Goal: Book appointment/travel/reservation

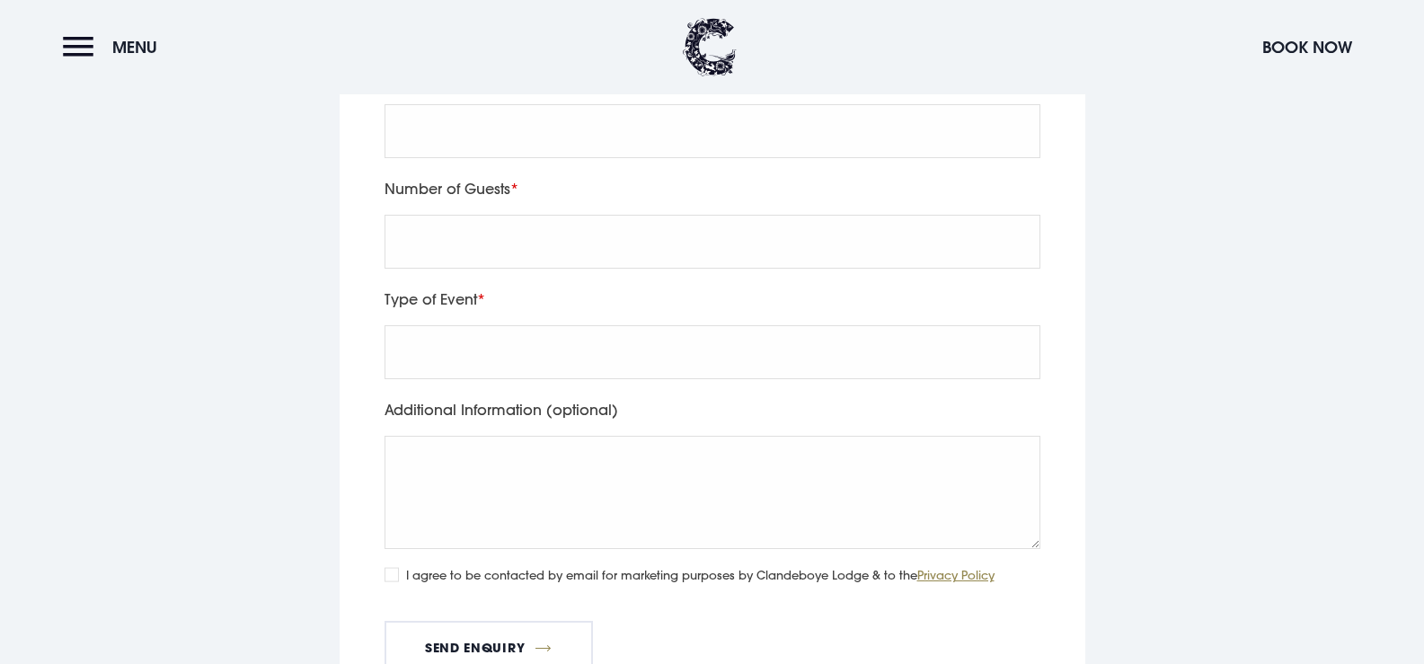
scroll to position [6123, 0]
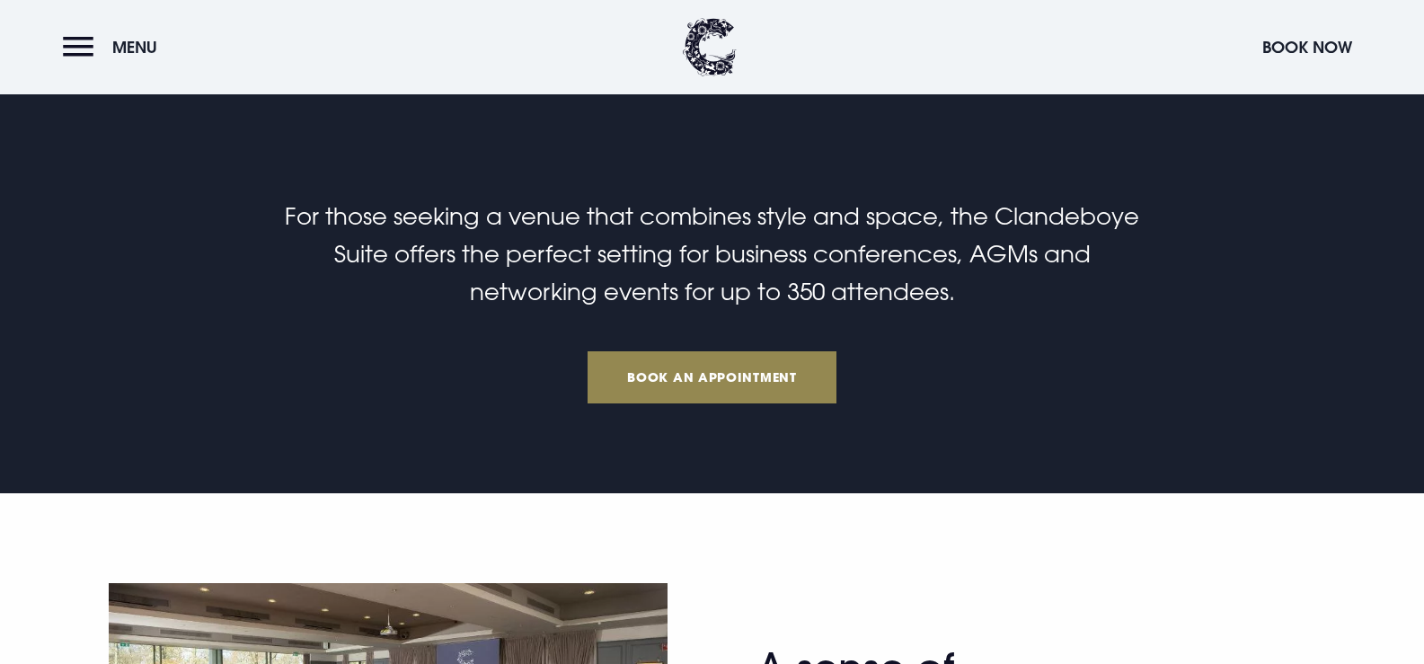
scroll to position [629, 0]
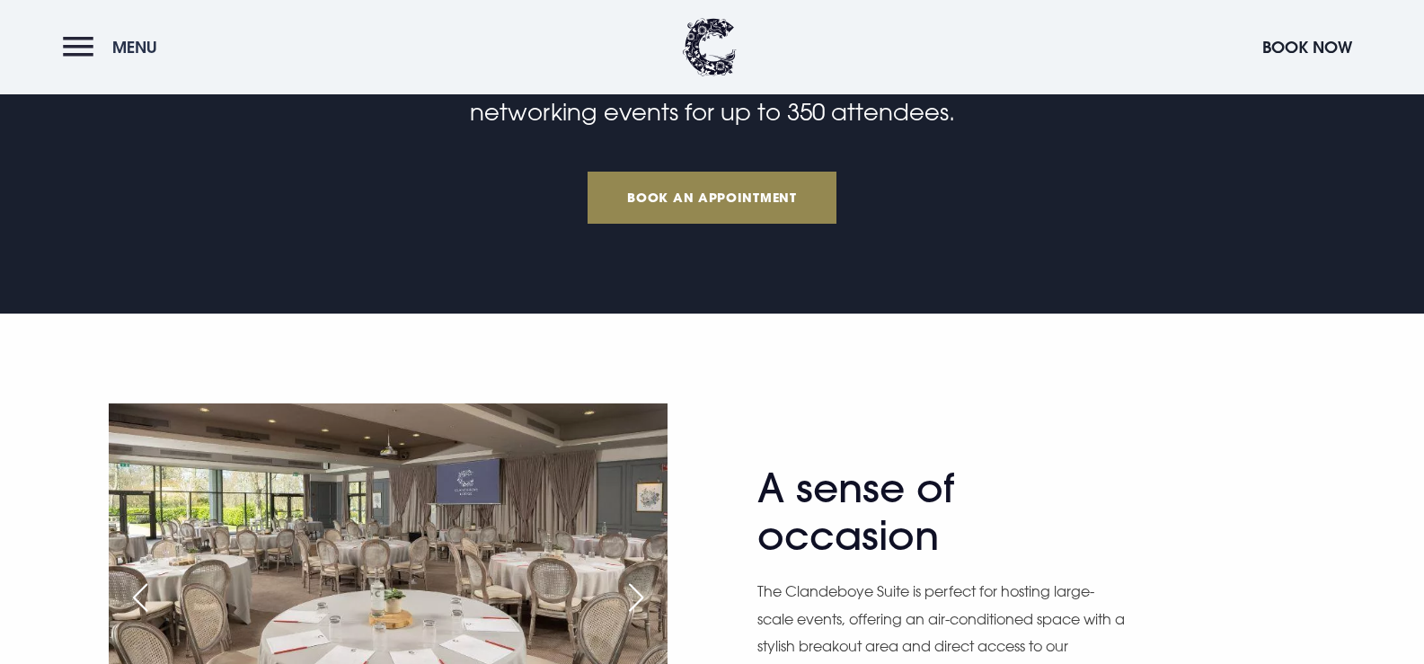
click at [75, 63] on button "Menu" at bounding box center [114, 47] width 103 height 39
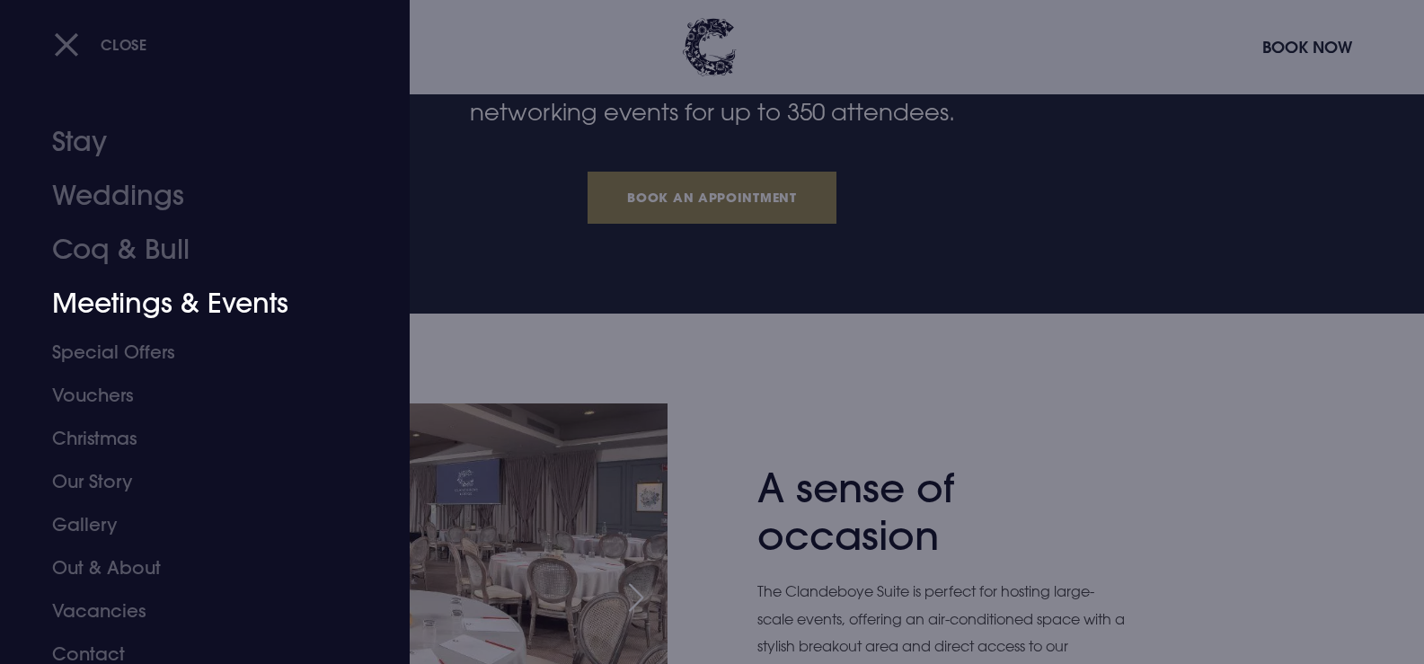
click at [160, 304] on link "Meetings & Events" at bounding box center [194, 304] width 284 height 54
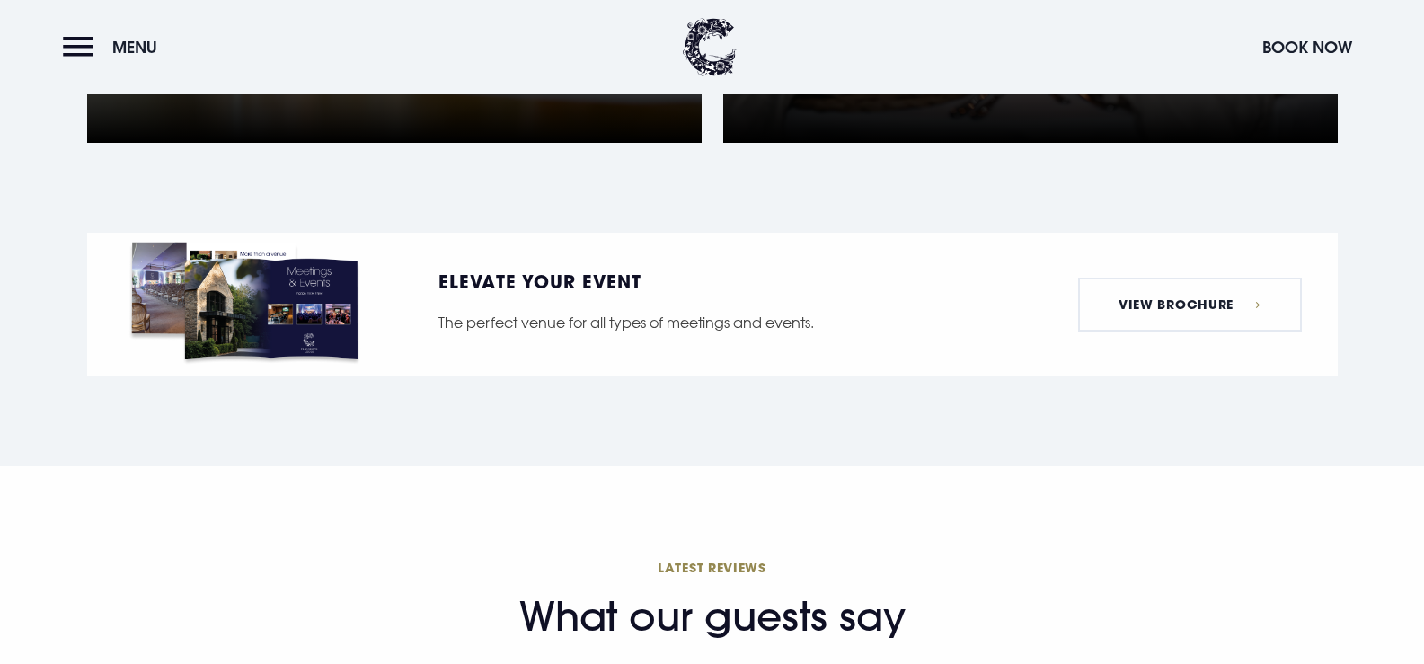
scroll to position [1437, 0]
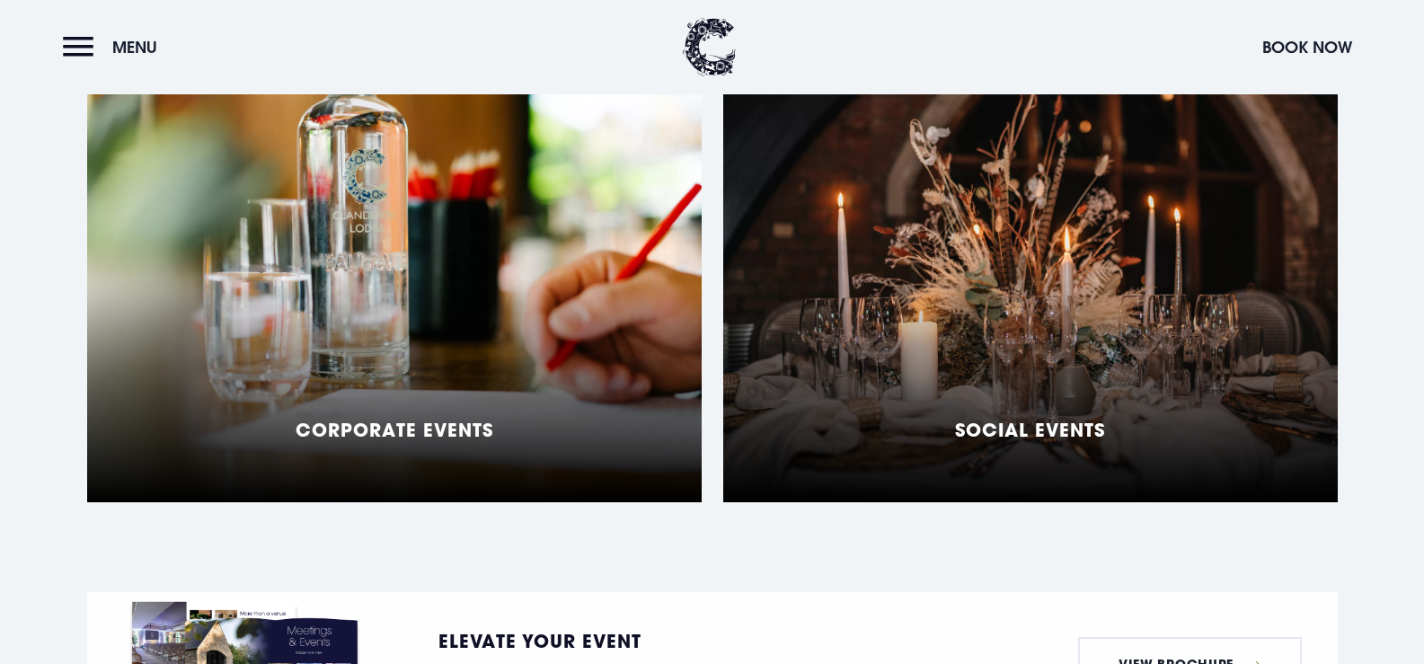
click at [547, 370] on div "Corporate Events" at bounding box center [394, 277] width 614 height 449
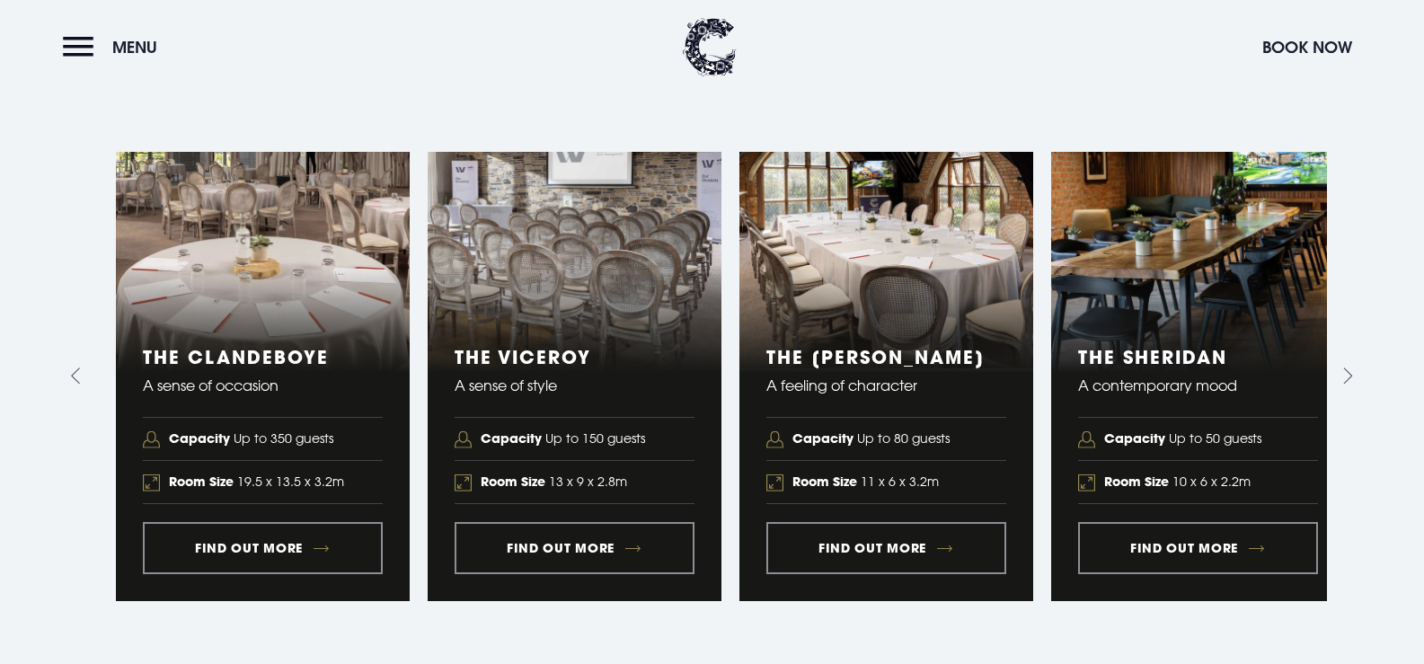
scroll to position [1706, 0]
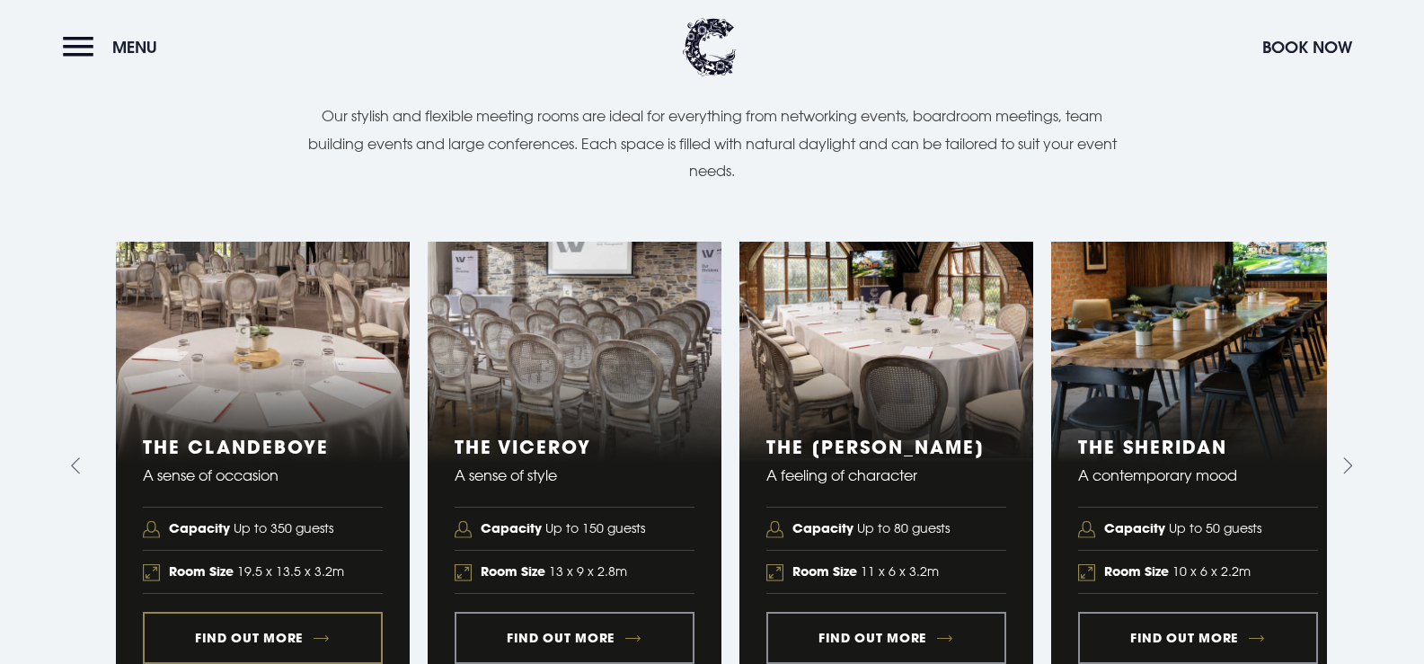
click at [348, 606] on link "1 of 5" at bounding box center [263, 466] width 294 height 448
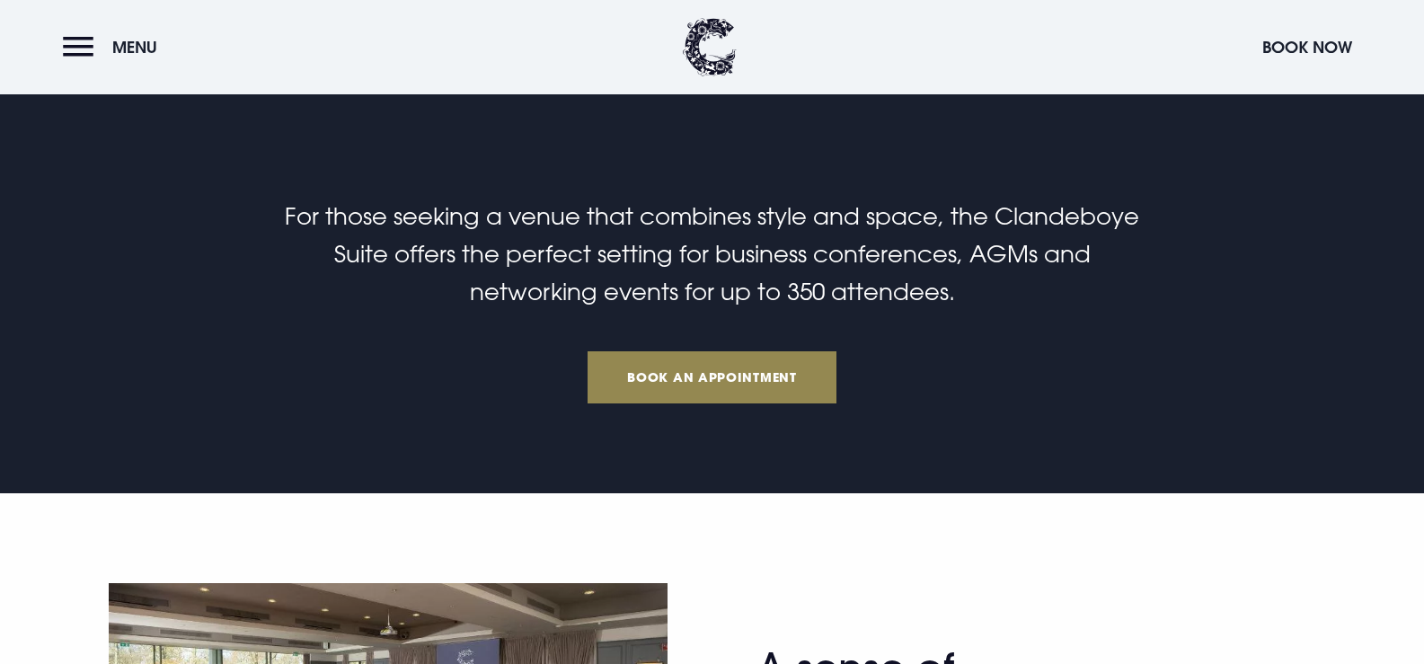
scroll to position [808, 0]
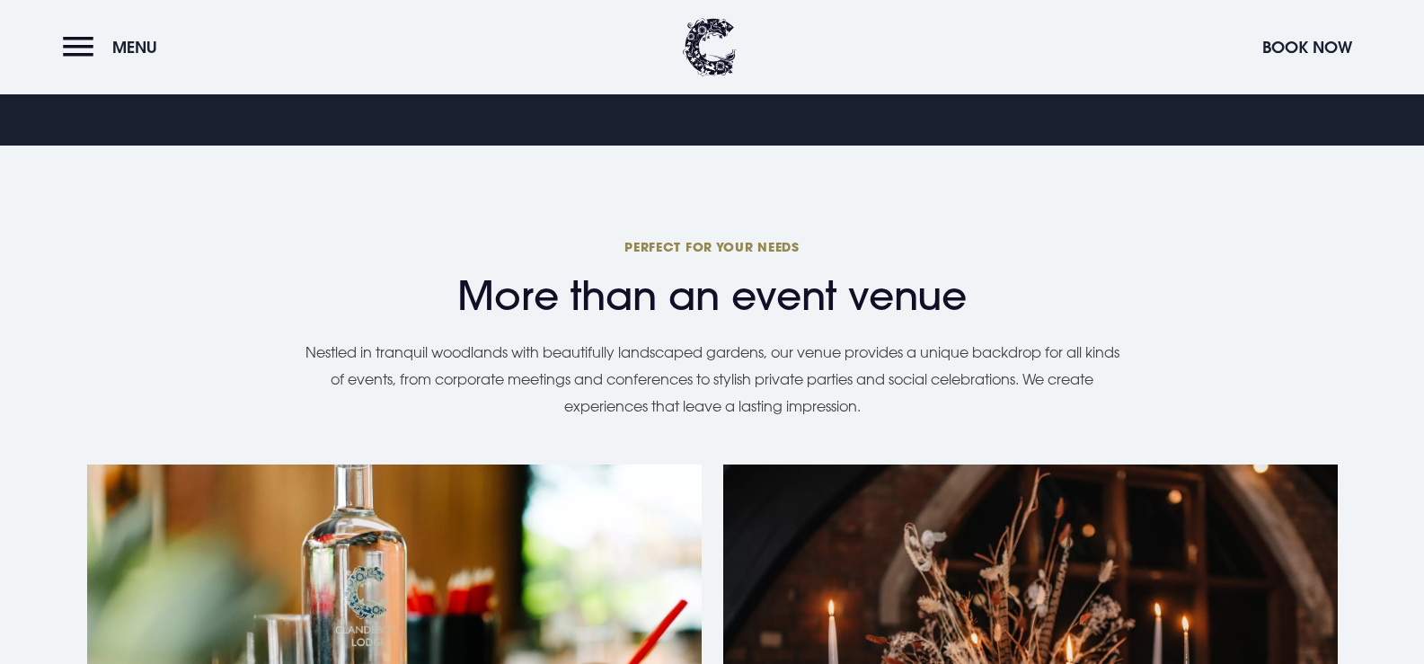
scroll to position [1295, 0]
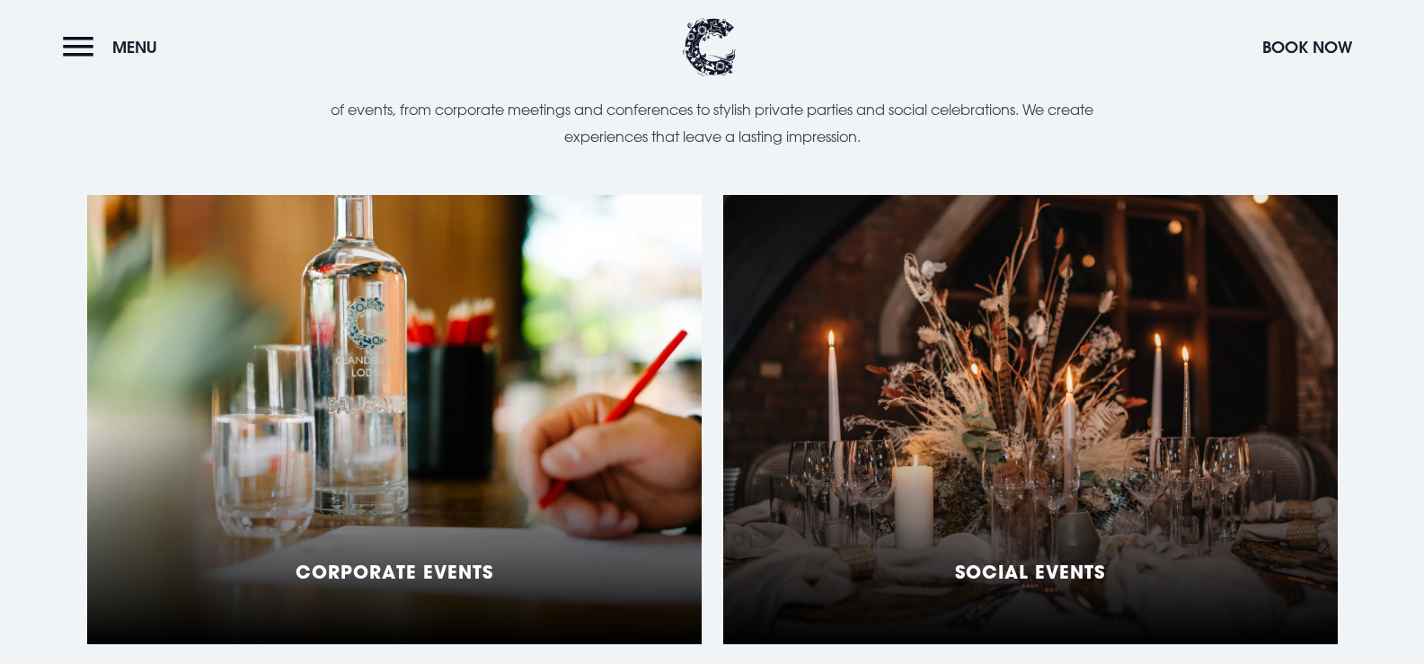
click at [1059, 436] on div "Social Events" at bounding box center [1030, 419] width 614 height 449
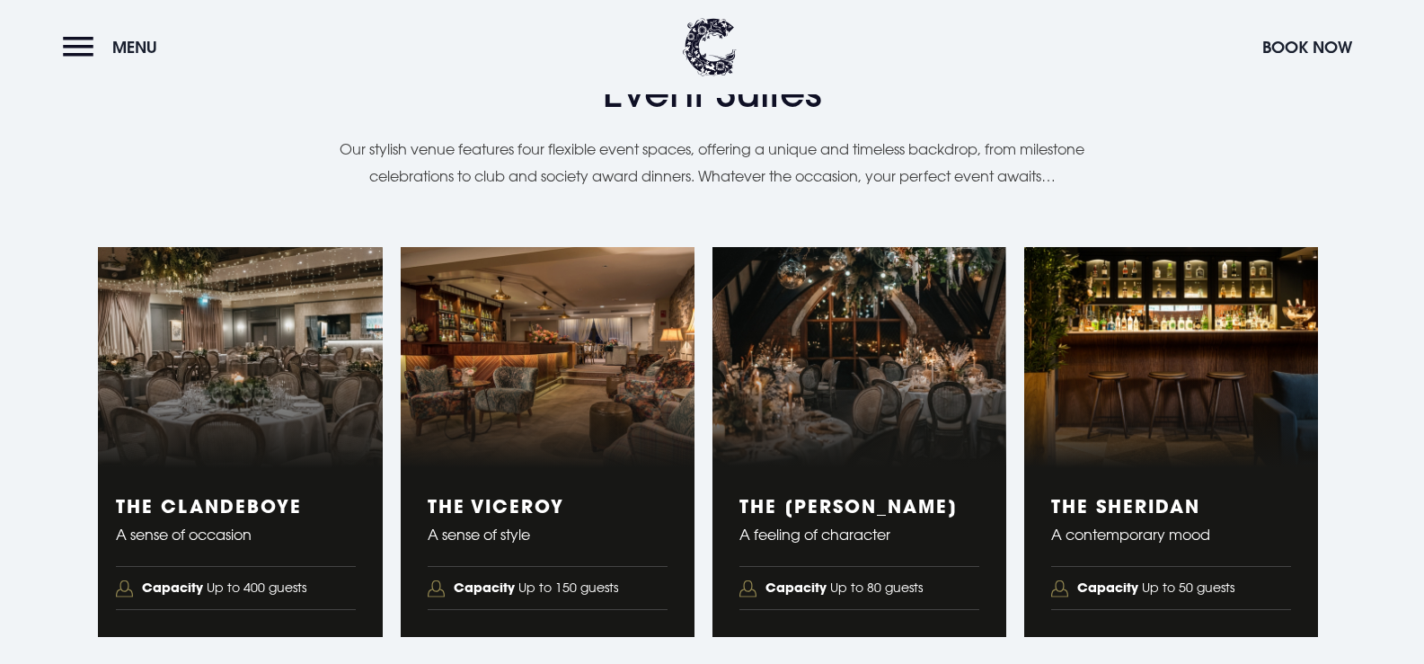
scroll to position [3054, 0]
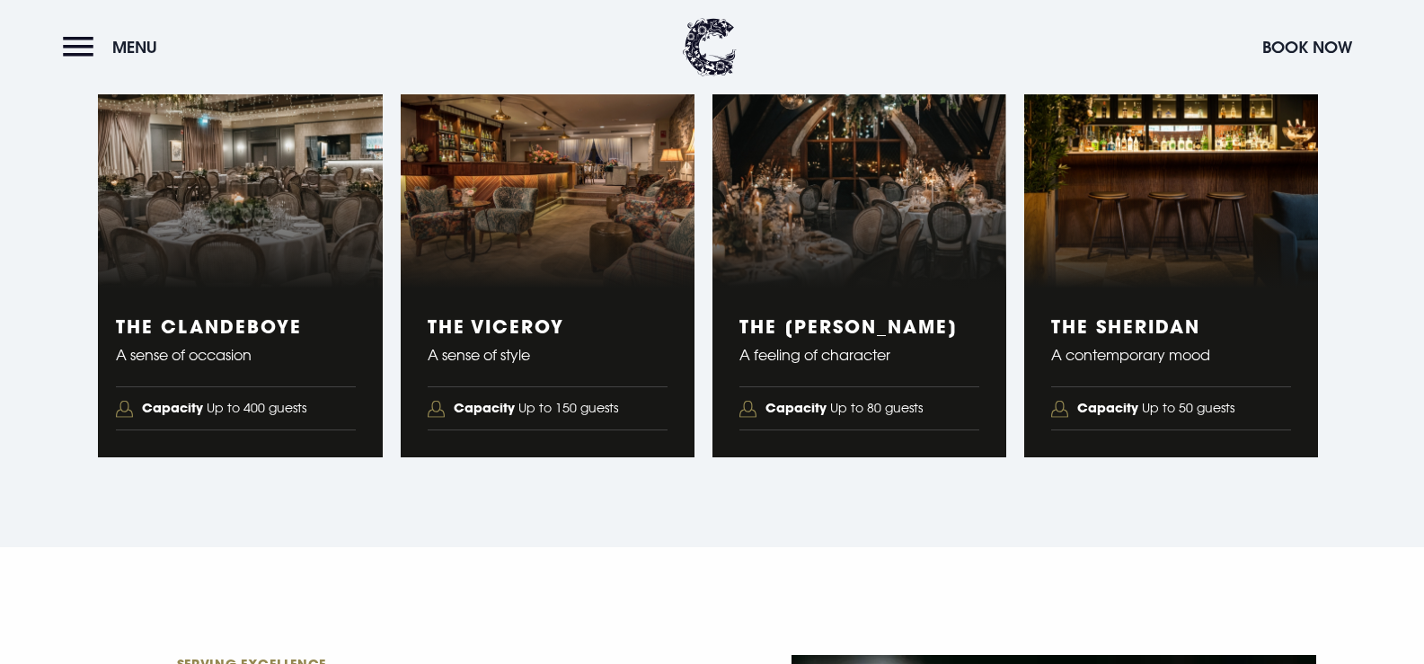
click at [217, 304] on div "The Clandeboye A sense of occasion Capacity Up to 400 guests" at bounding box center [236, 372] width 294 height 169
click at [582, 332] on h3 "The Viceroy" at bounding box center [548, 326] width 240 height 22
click at [218, 321] on h3 "The Clandeboye" at bounding box center [236, 326] width 240 height 22
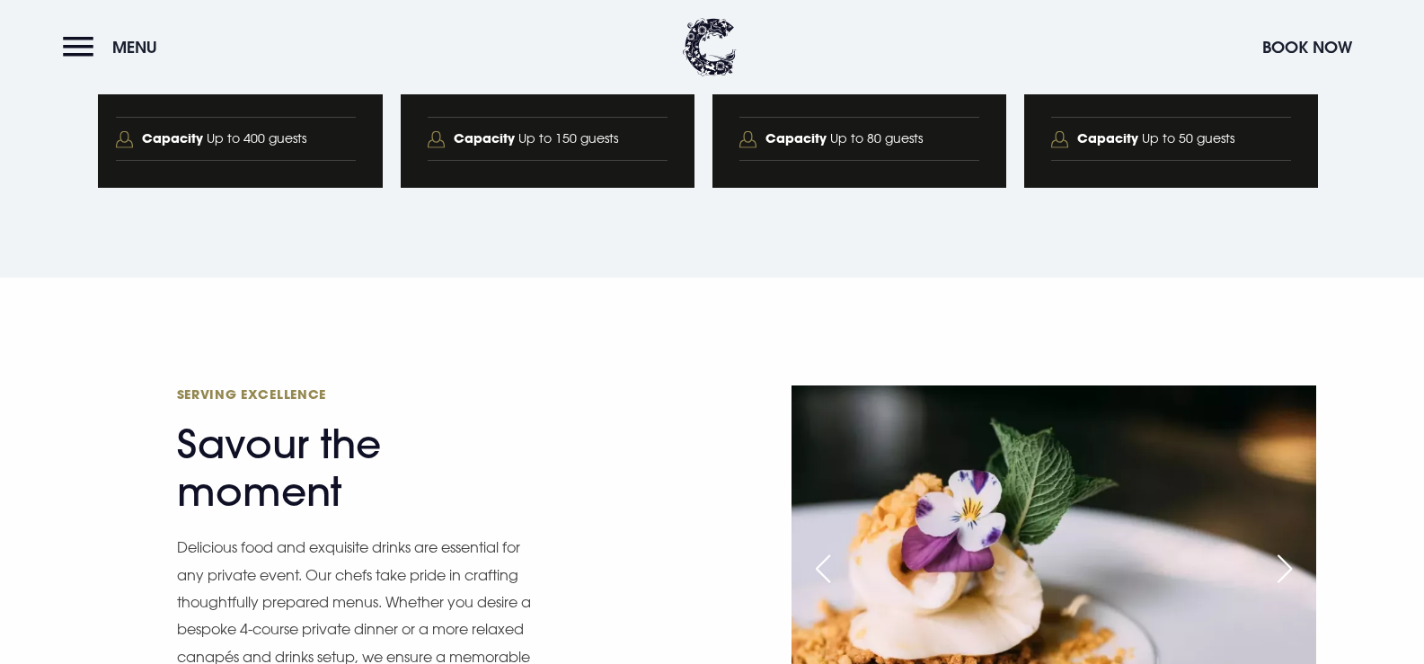
scroll to position [2964, 0]
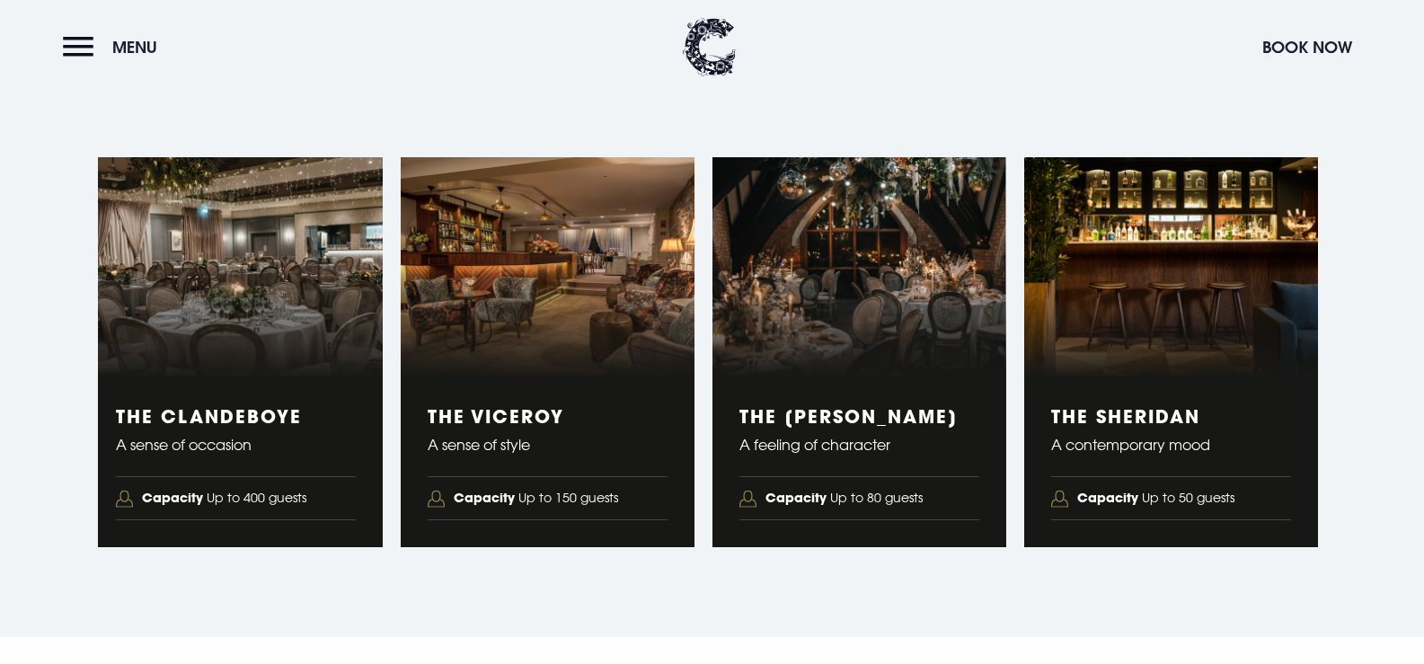
click at [220, 405] on h3 "The Clandeboye" at bounding box center [236, 416] width 240 height 22
drag, startPoint x: 308, startPoint y: 412, endPoint x: 70, endPoint y: 414, distance: 238.0
click at [27, 414] on section "Event Suites Stunning Spaces Our stylish venue features four flexible event spa…" at bounding box center [712, 248] width 1424 height 778
click at [256, 455] on p "A sense of occasion" at bounding box center [236, 444] width 240 height 27
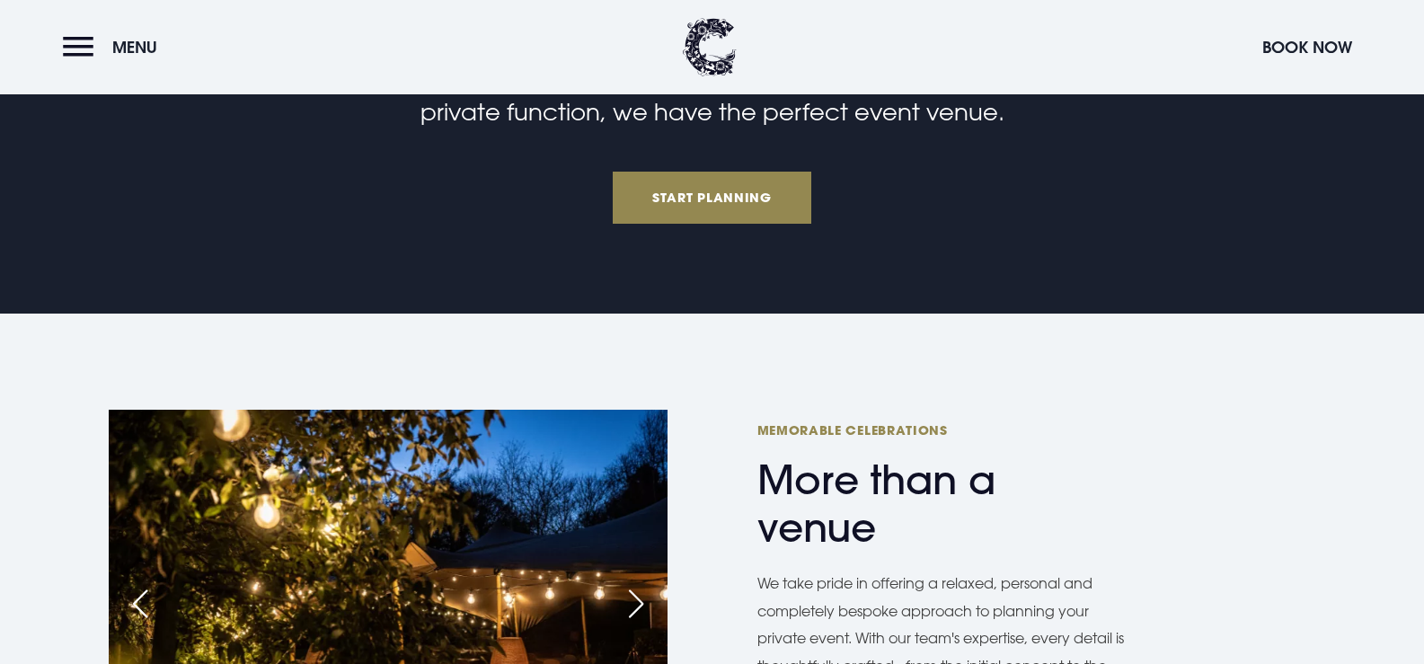
scroll to position [359, 0]
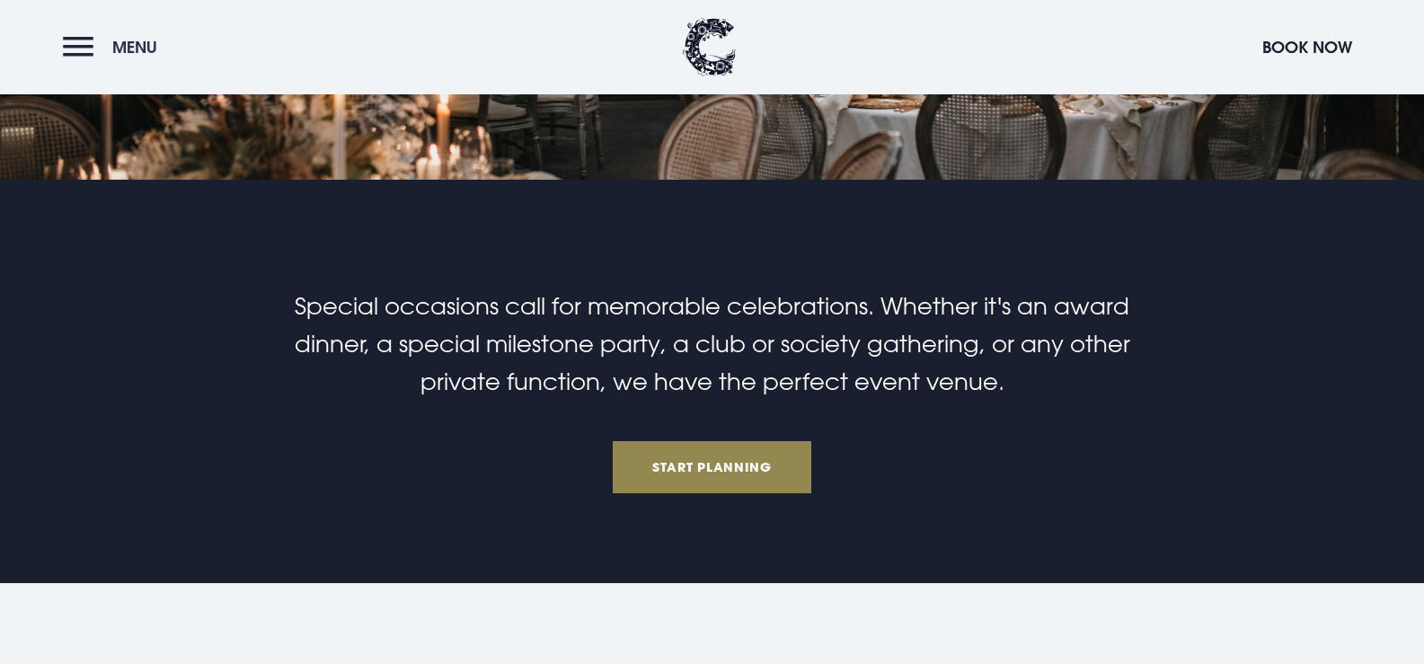
click at [85, 50] on button "Menu" at bounding box center [114, 47] width 103 height 39
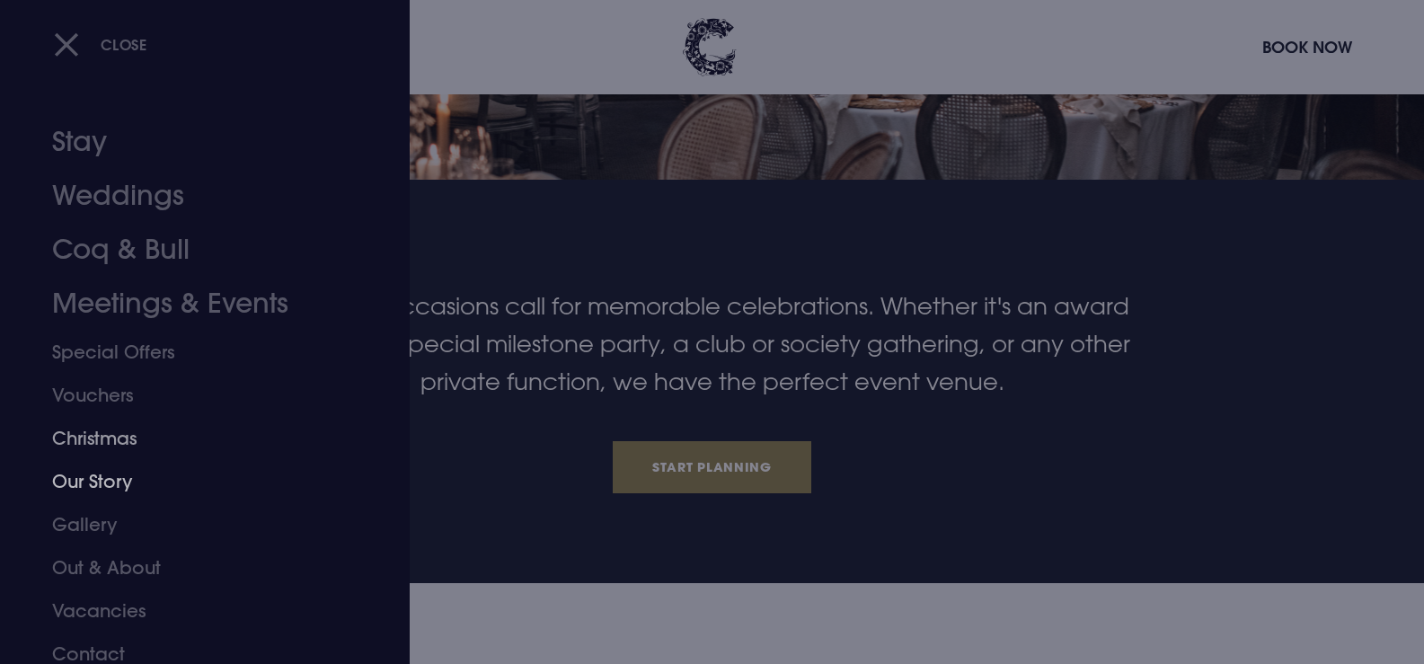
click at [129, 435] on link "Christmas" at bounding box center [194, 438] width 284 height 43
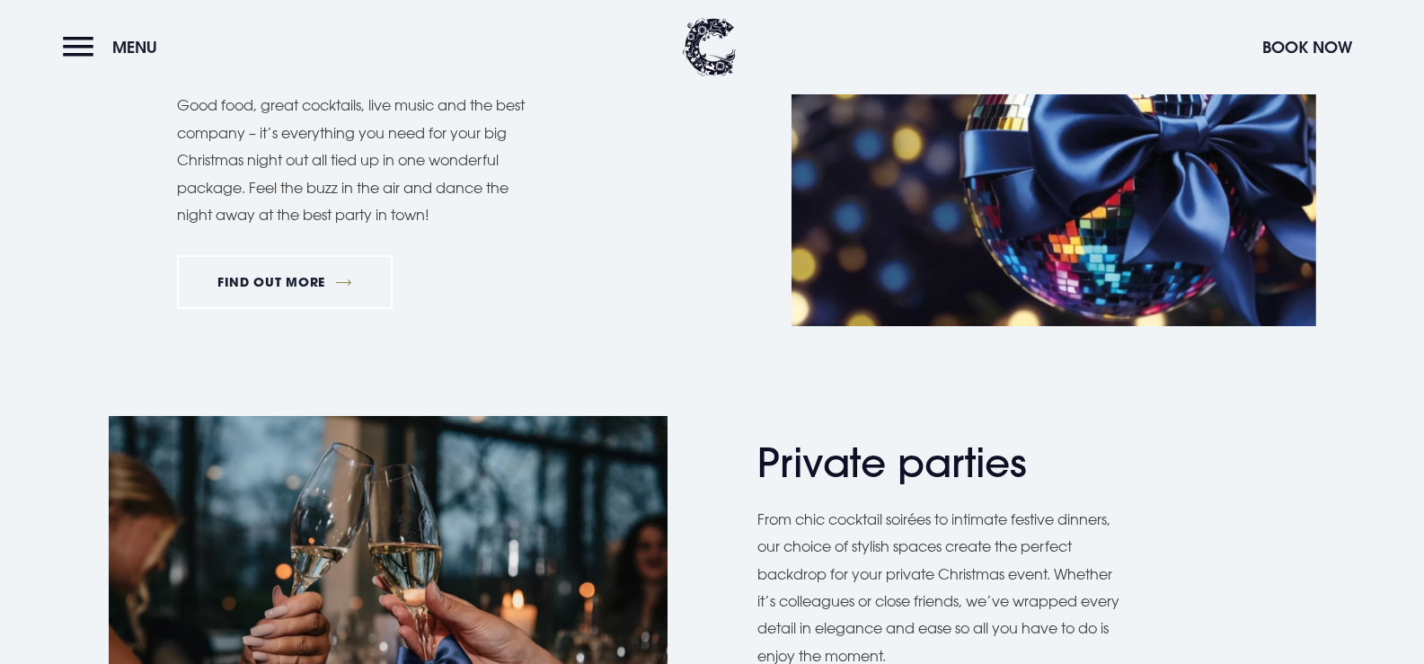
scroll to position [719, 0]
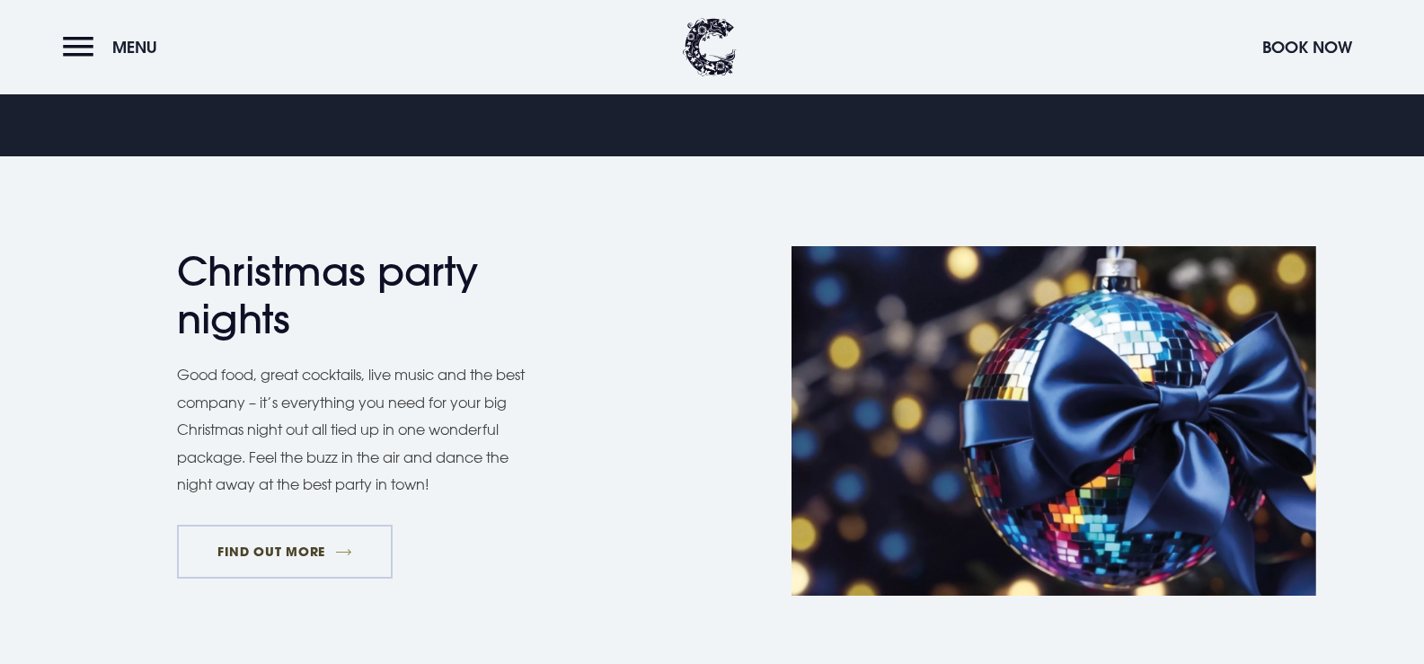
click at [304, 537] on link "FIND OUT MORE" at bounding box center [285, 552] width 216 height 54
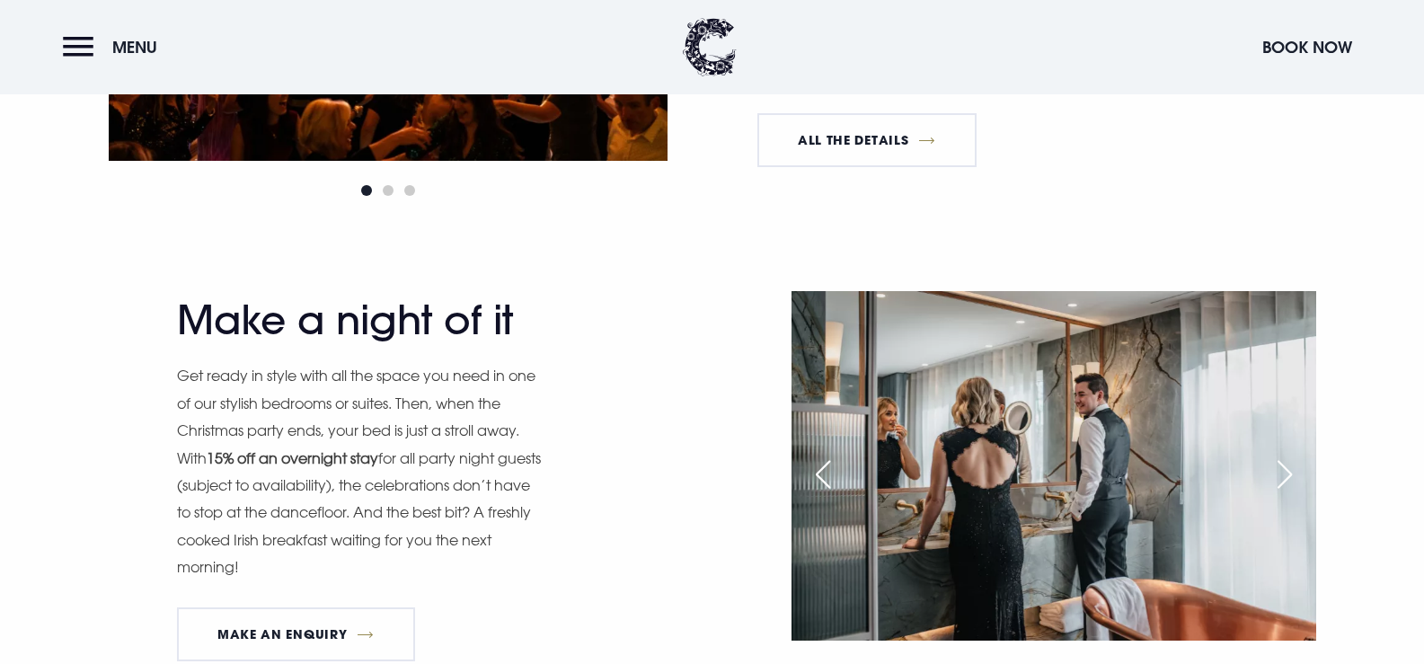
scroll to position [1347, 0]
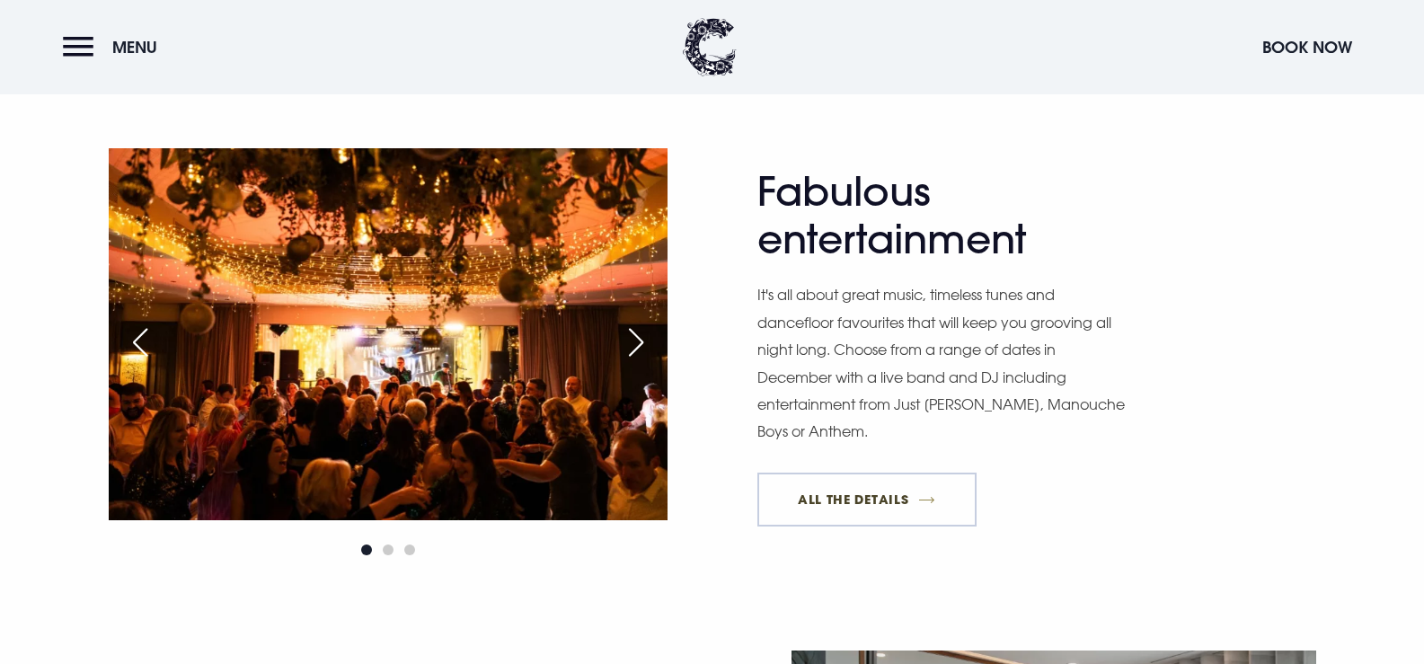
click at [875, 507] on link "All The Details" at bounding box center [866, 499] width 219 height 54
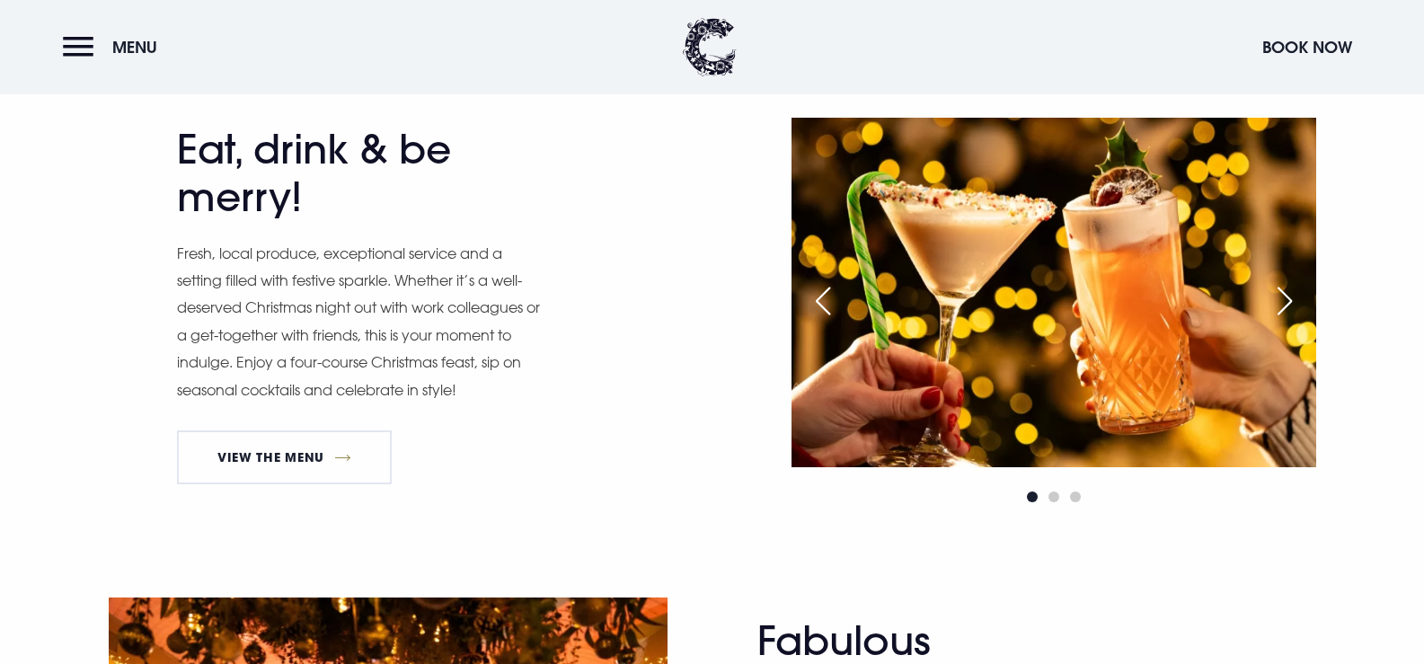
scroll to position [629, 0]
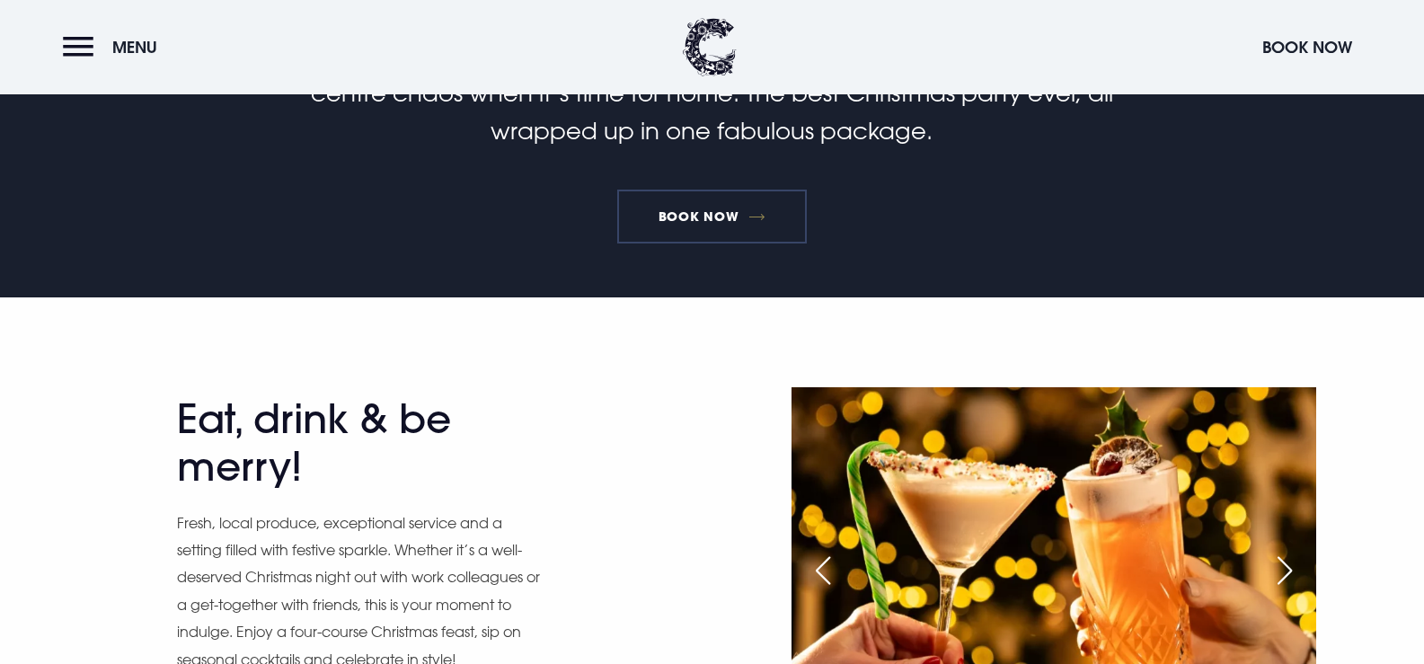
click at [709, 233] on link "Book Now" at bounding box center [711, 217] width 189 height 54
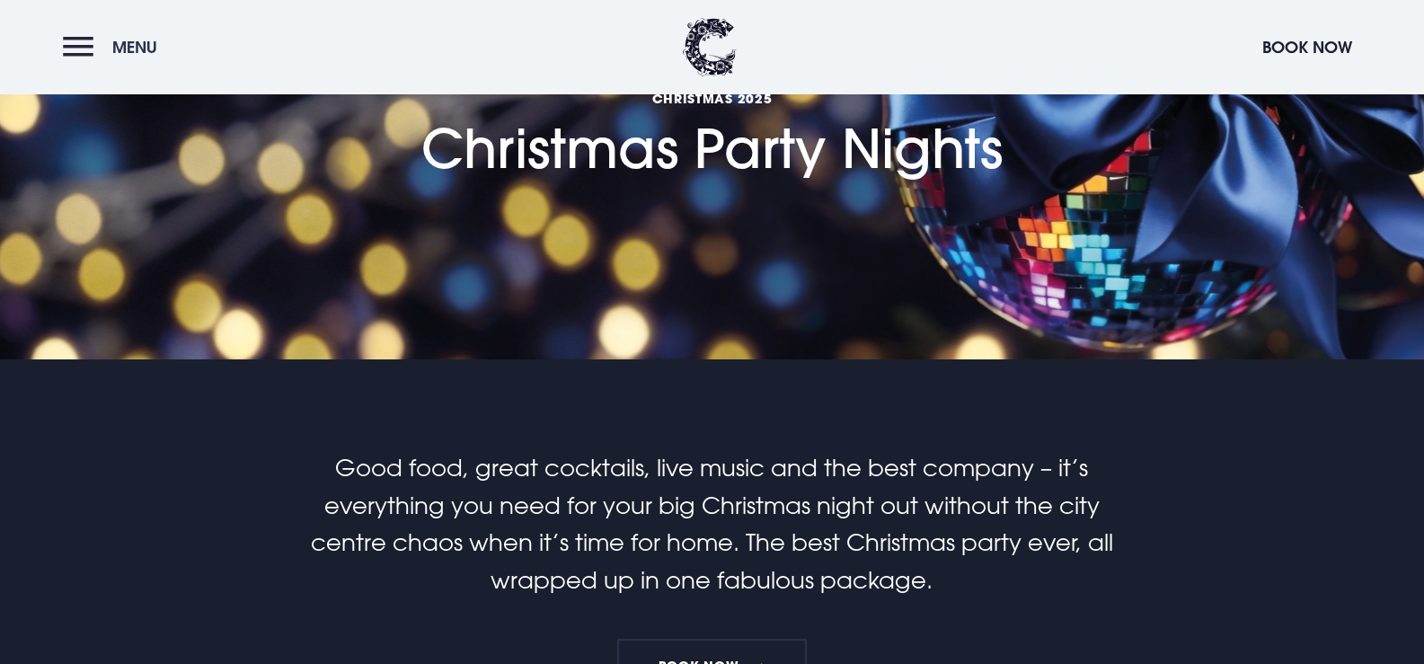
click at [97, 61] on button "Menu" at bounding box center [114, 47] width 103 height 39
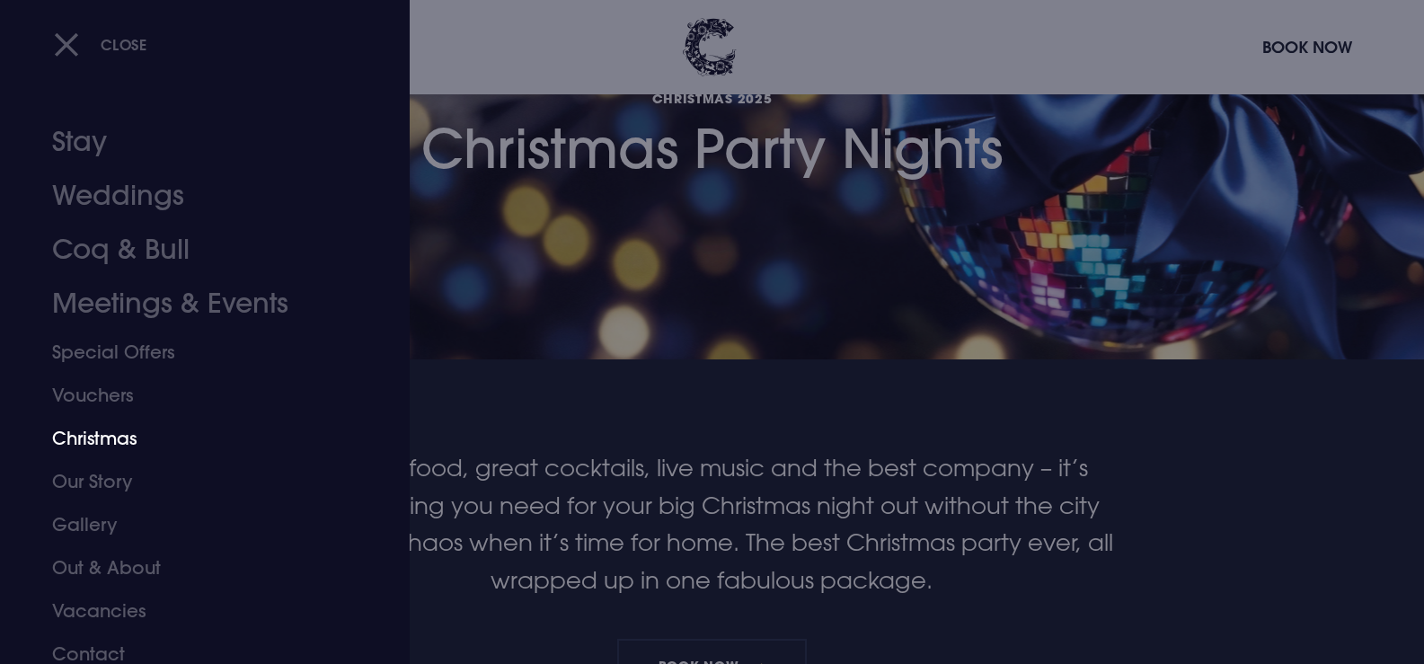
click at [138, 440] on link "Christmas" at bounding box center [194, 438] width 284 height 43
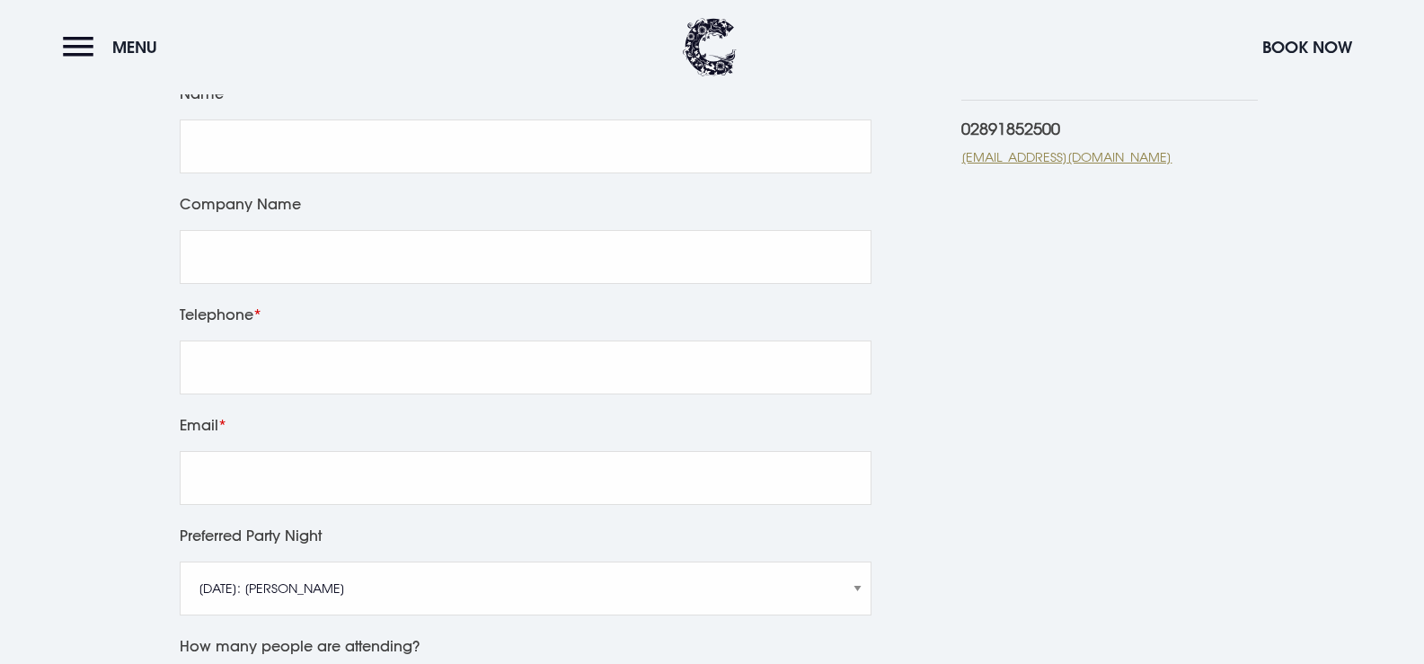
scroll to position [808, 0]
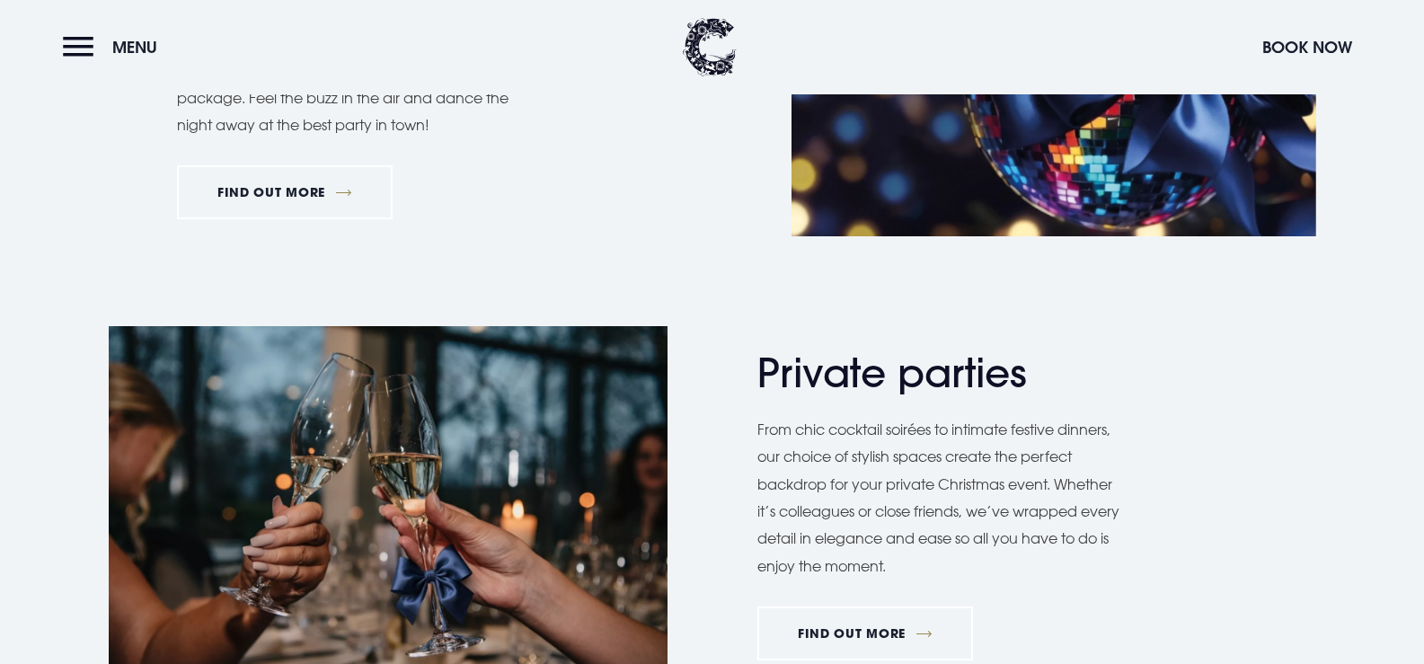
scroll to position [1347, 0]
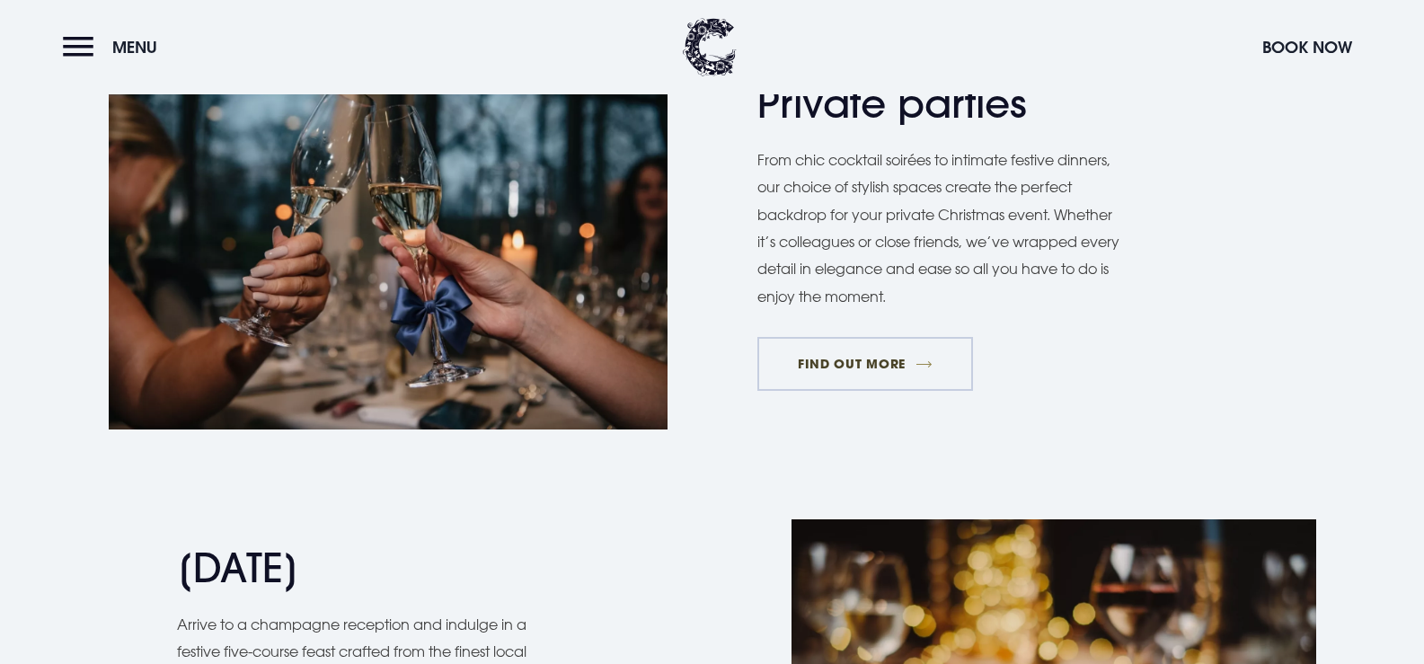
click at [855, 371] on link "FIND OUT MORE" at bounding box center [865, 364] width 216 height 54
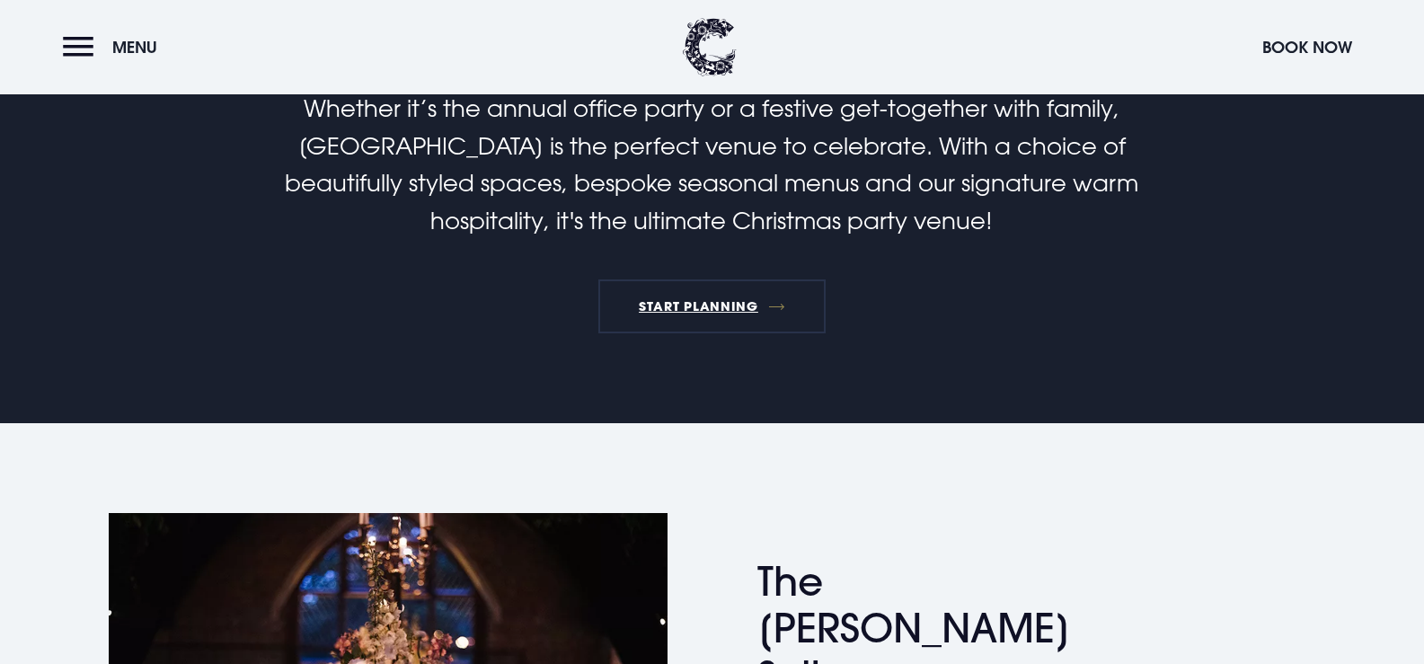
scroll to position [898, 0]
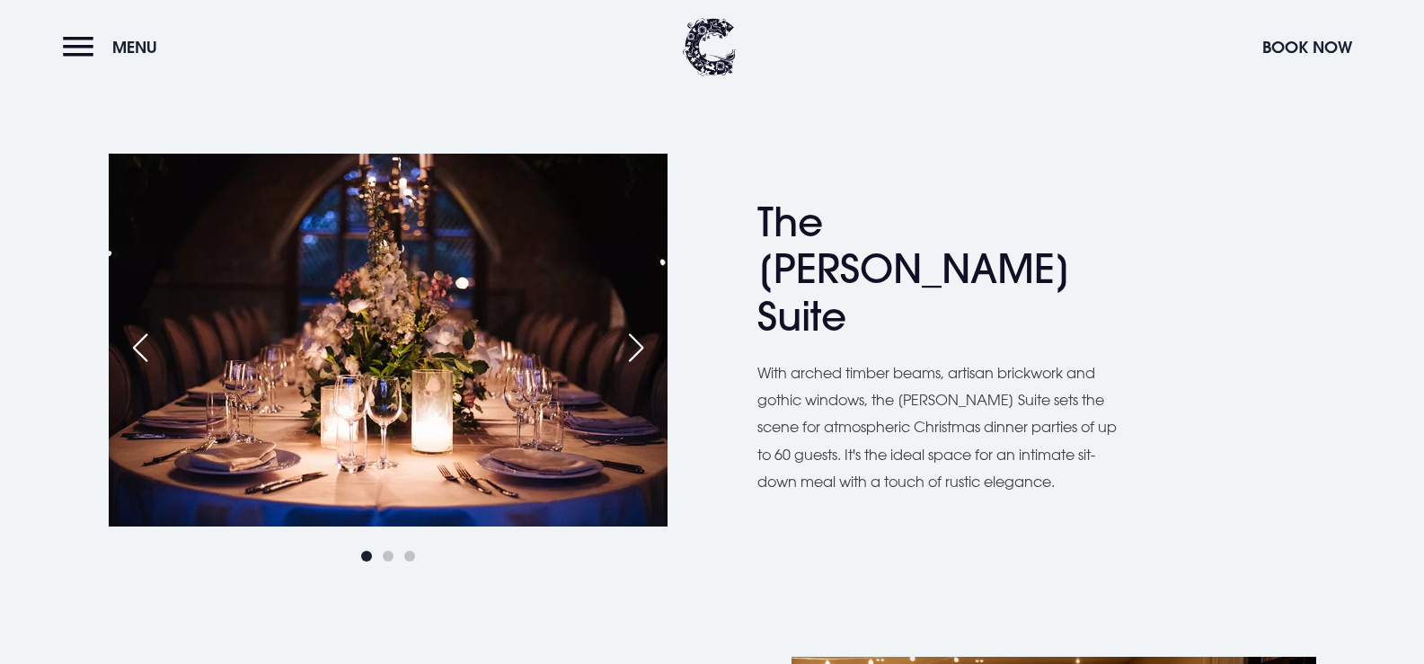
click at [637, 338] on div "Next slide" at bounding box center [635, 348] width 45 height 40
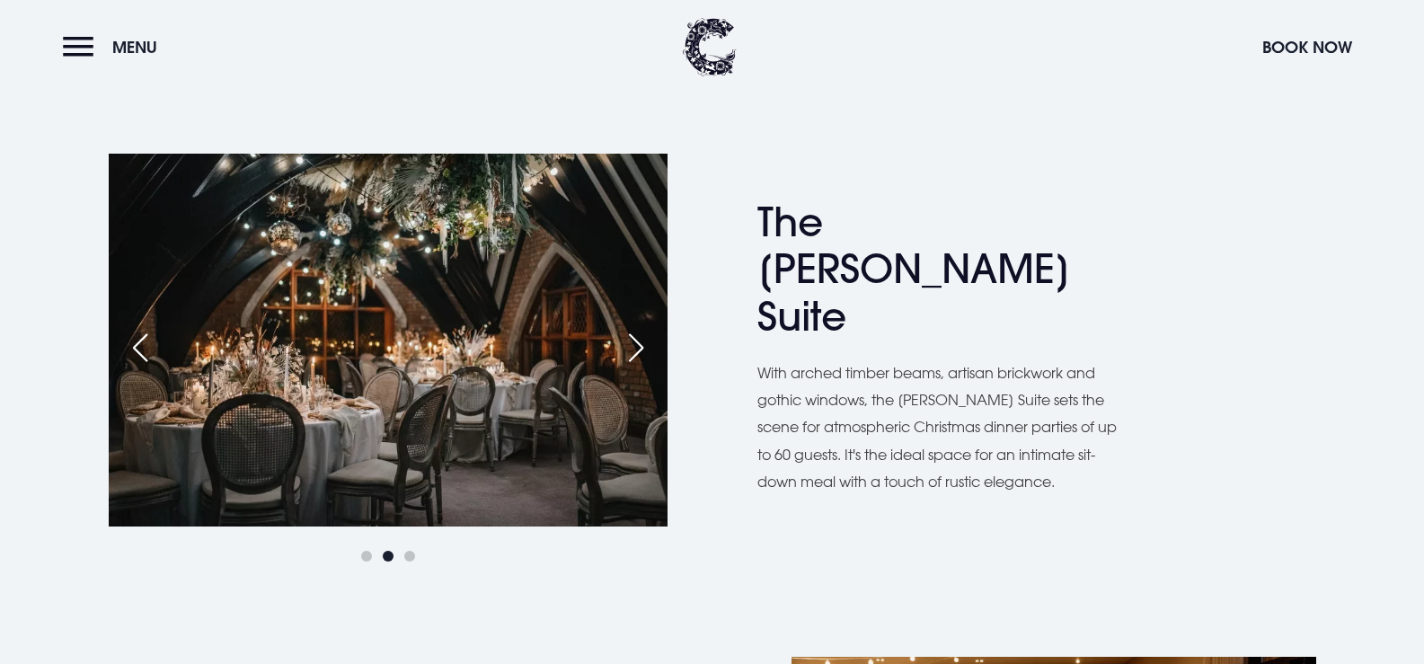
click at [640, 338] on div "Next slide" at bounding box center [635, 348] width 45 height 40
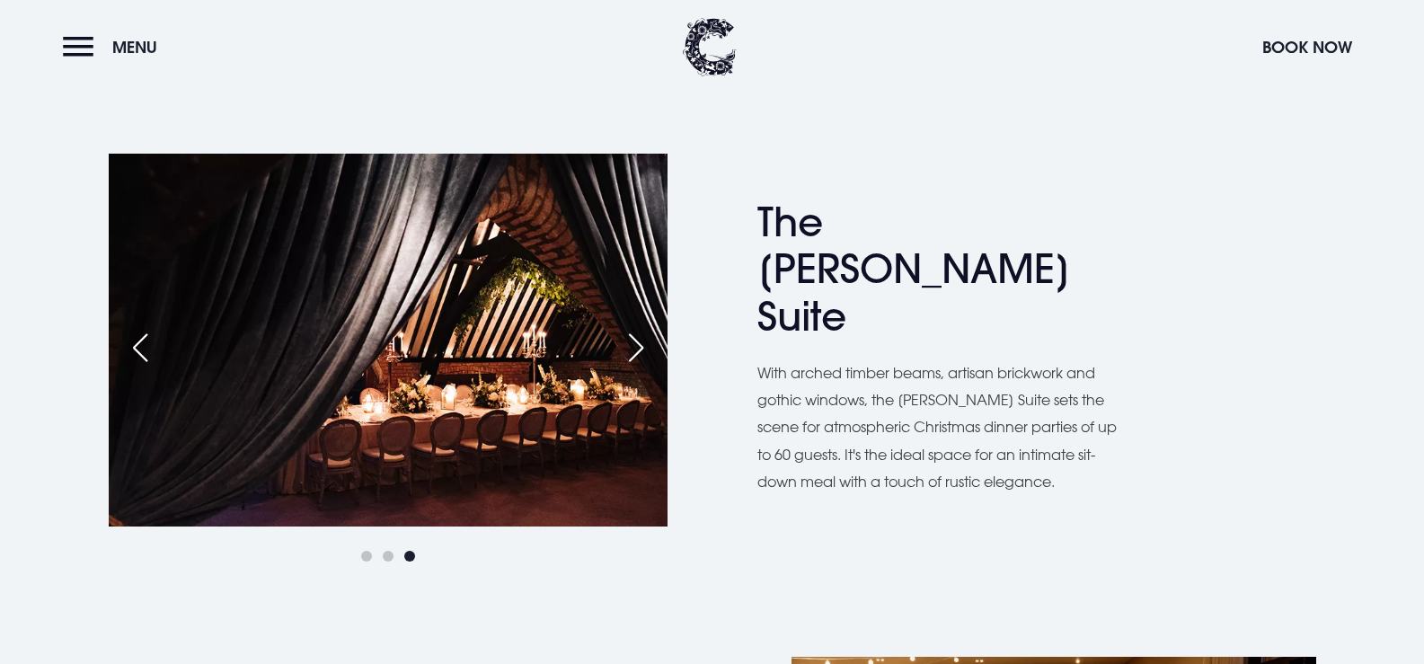
click at [640, 338] on div "Next slide" at bounding box center [635, 348] width 45 height 40
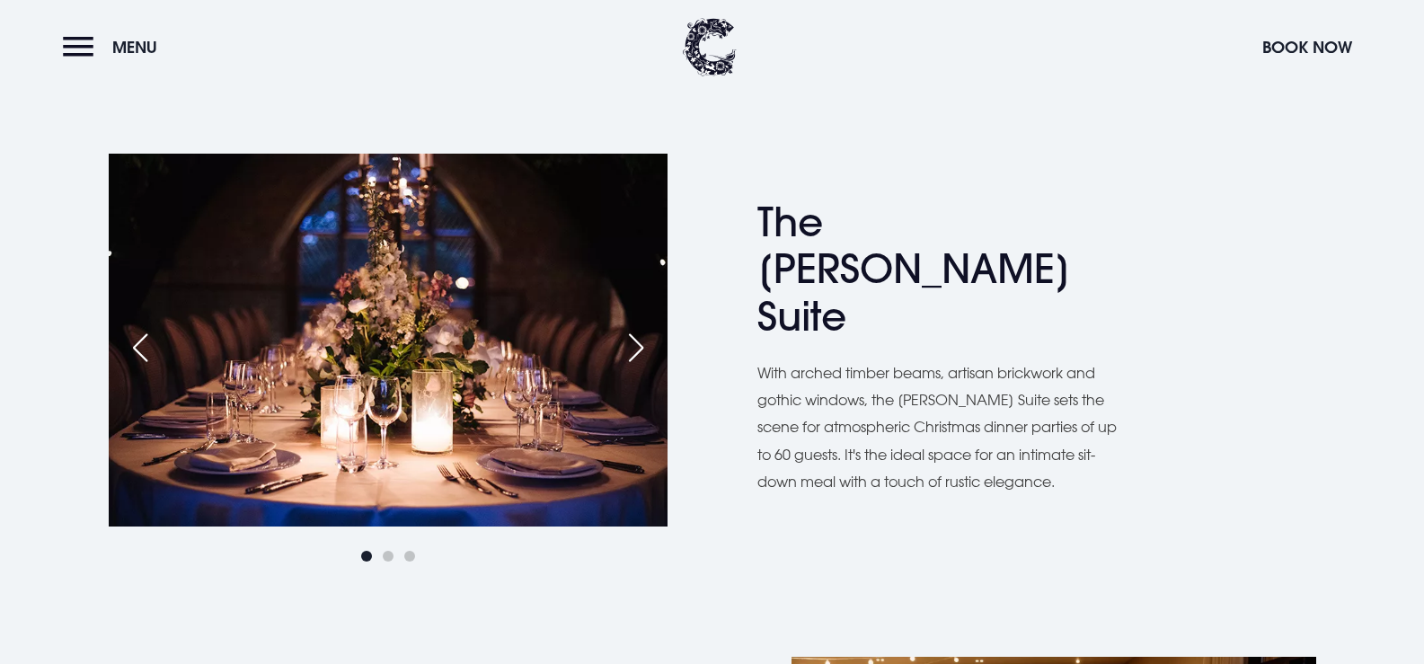
click at [640, 338] on div "Next slide" at bounding box center [635, 348] width 45 height 40
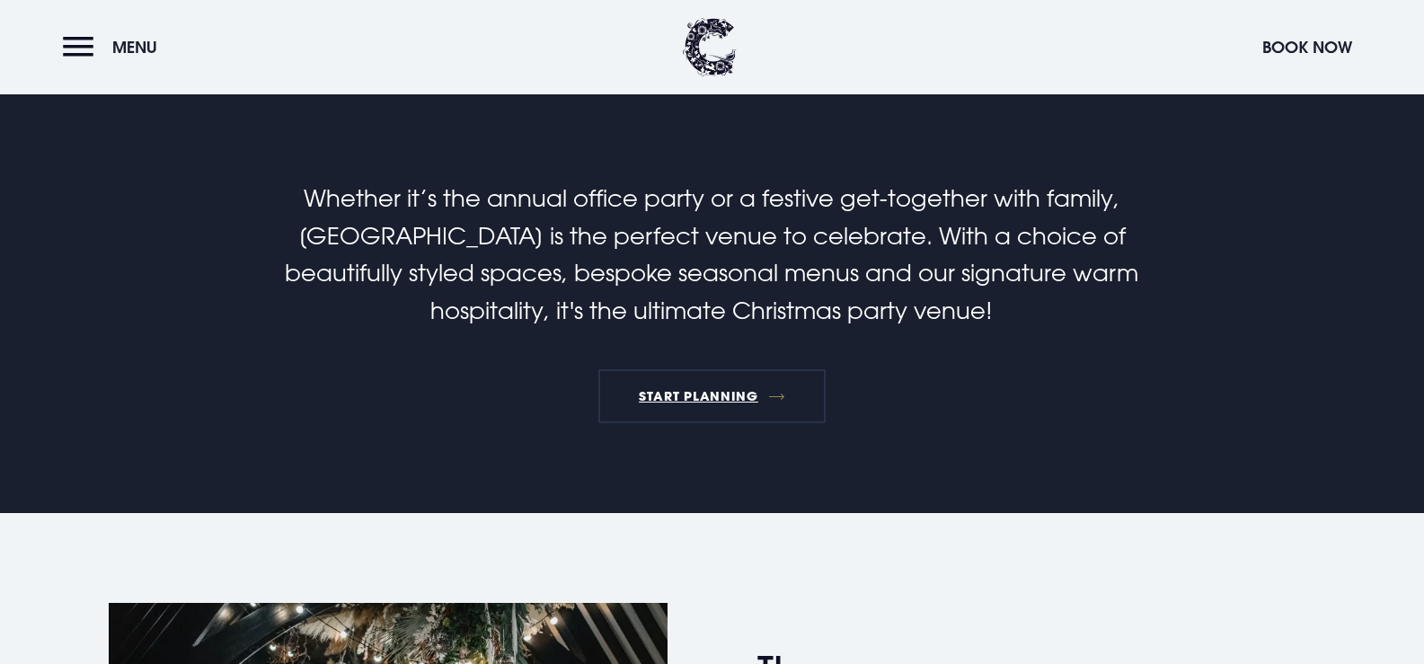
scroll to position [180, 0]
